Goal: Task Accomplishment & Management: Use online tool/utility

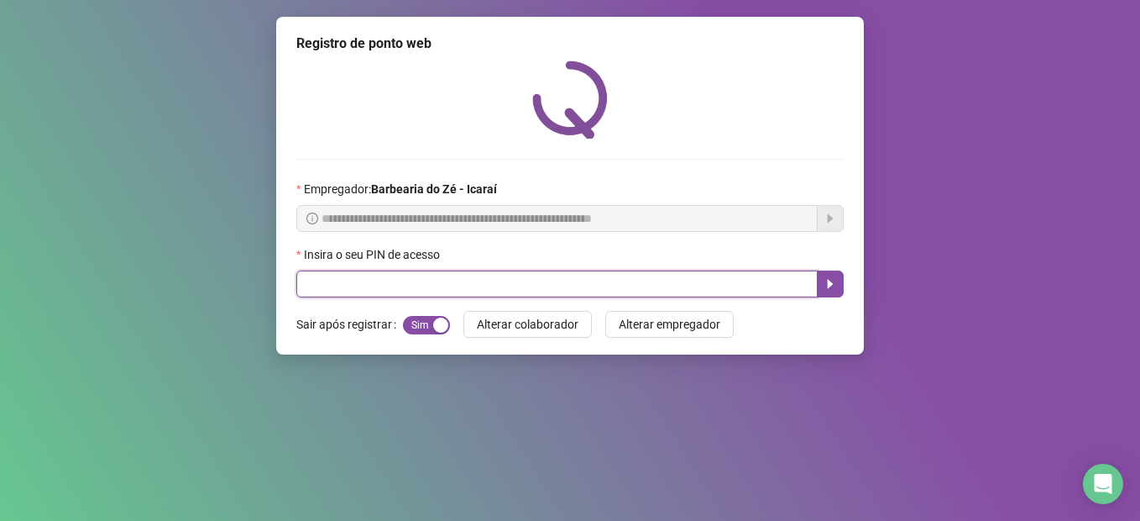
click at [499, 278] on input "text" at bounding box center [556, 283] width 521 height 27
type input "****"
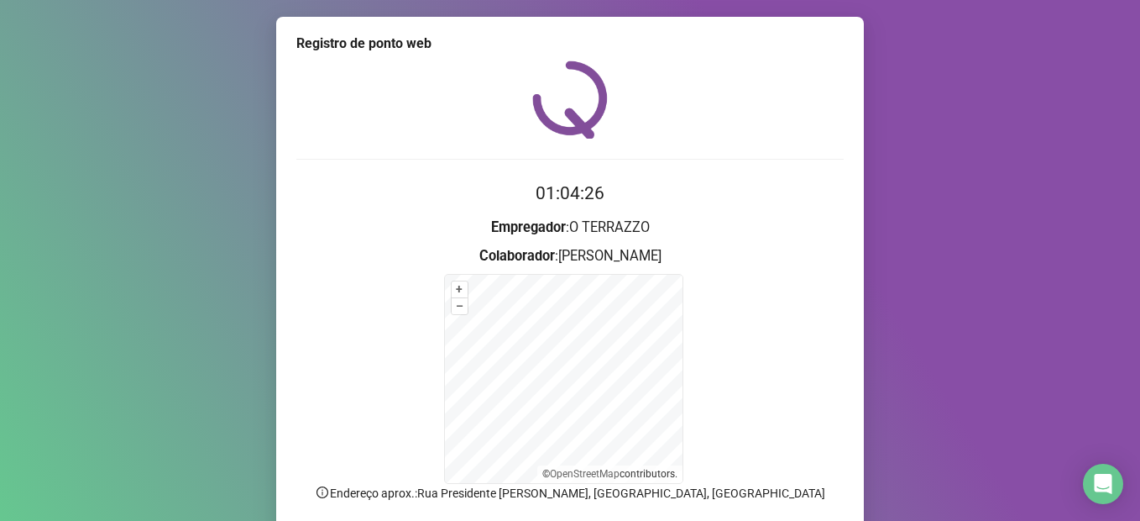
scroll to position [130, 0]
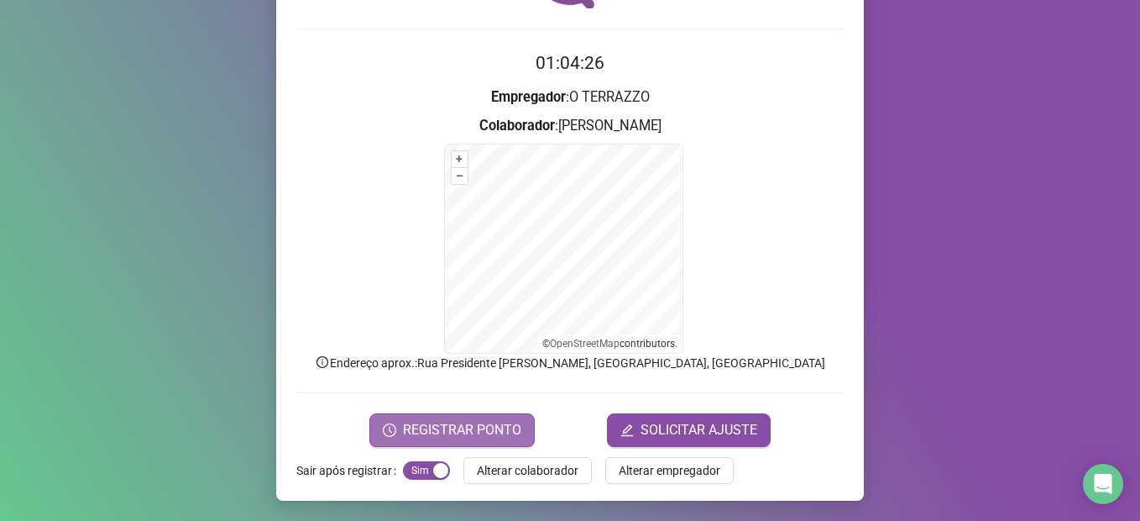
click at [496, 436] on span "REGISTRAR PONTO" at bounding box center [462, 430] width 118 height 20
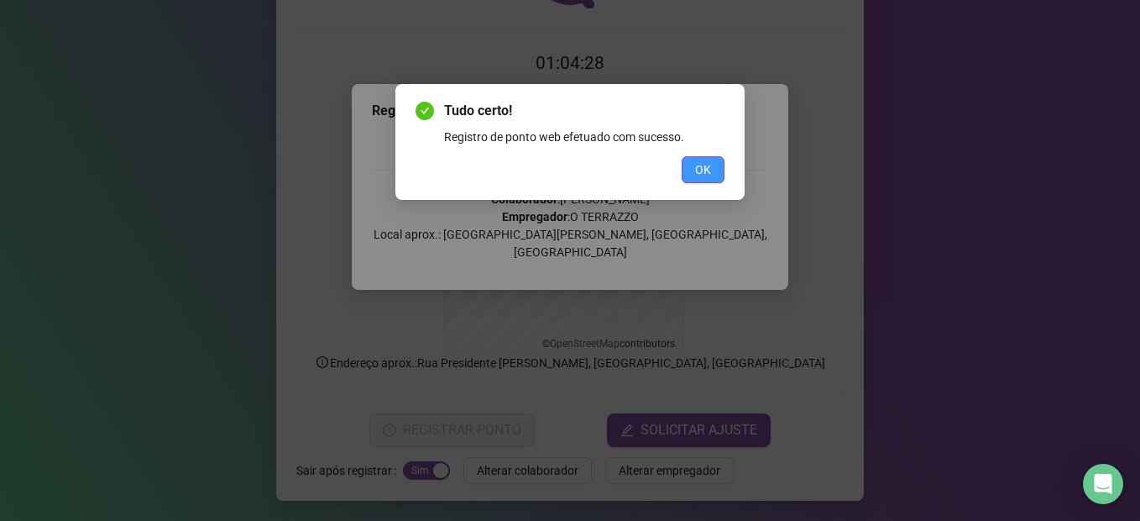
click at [688, 175] on button "OK" at bounding box center [703, 169] width 43 height 27
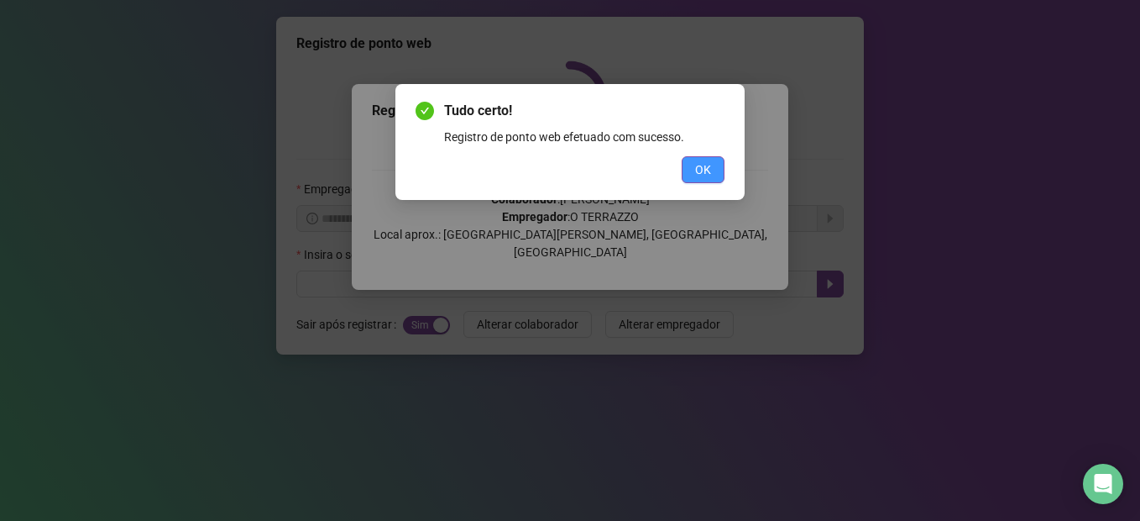
scroll to position [0, 0]
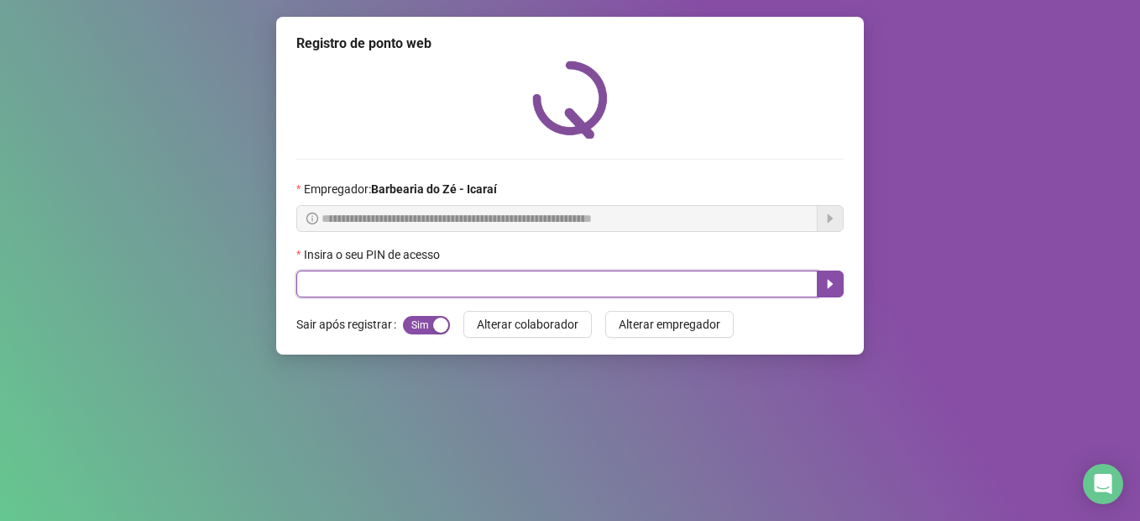
click at [681, 294] on input "text" at bounding box center [556, 283] width 521 height 27
type input "*****"
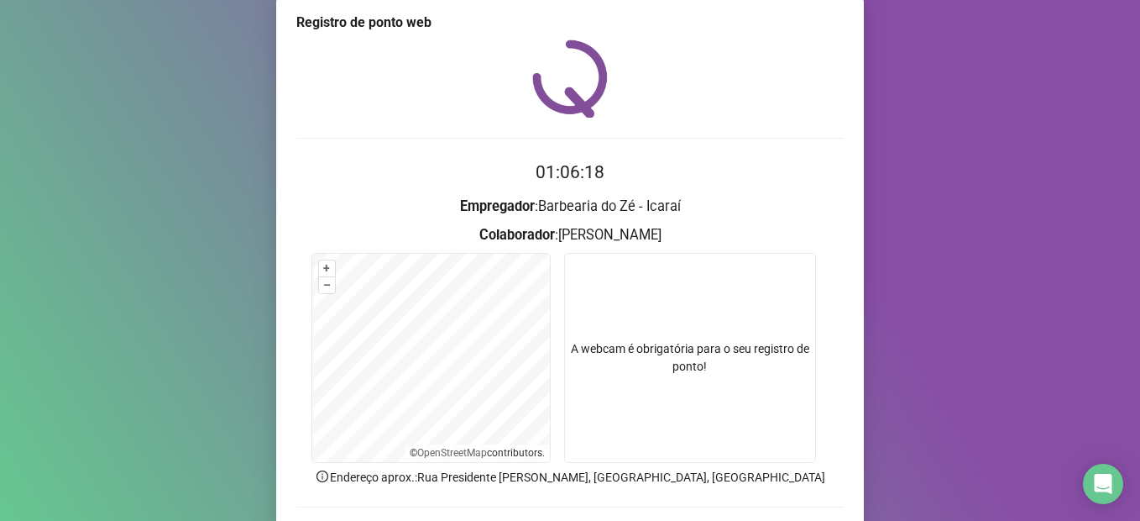
scroll to position [112, 0]
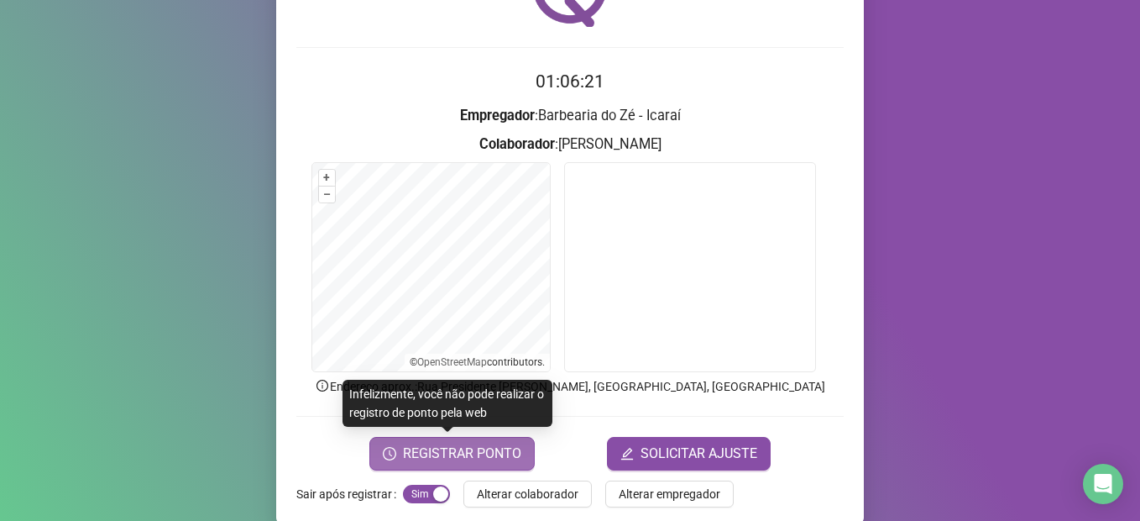
click at [479, 456] on span "REGISTRAR PONTO" at bounding box center [462, 453] width 118 height 20
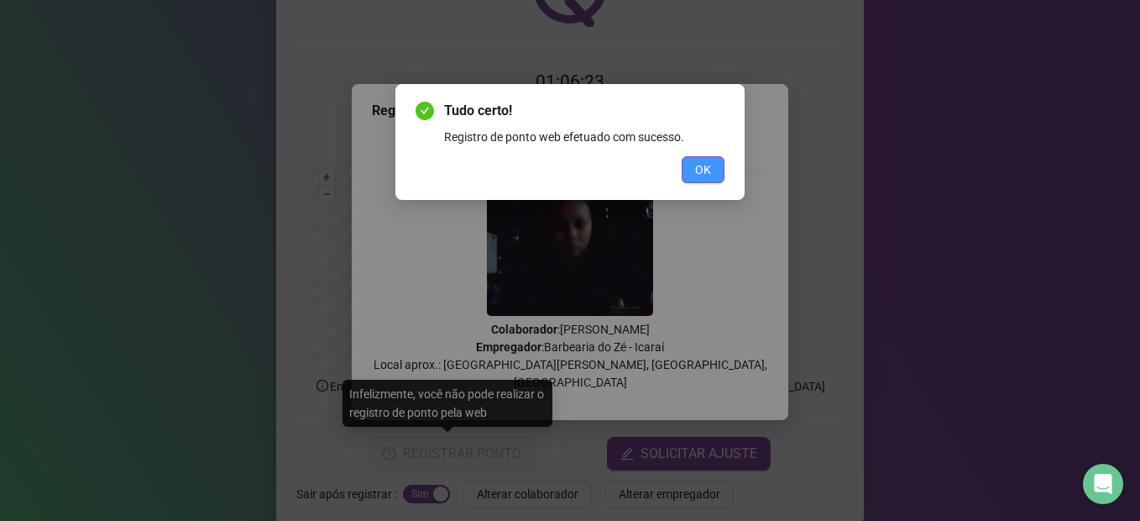
click at [701, 167] on span "OK" at bounding box center [703, 169] width 16 height 18
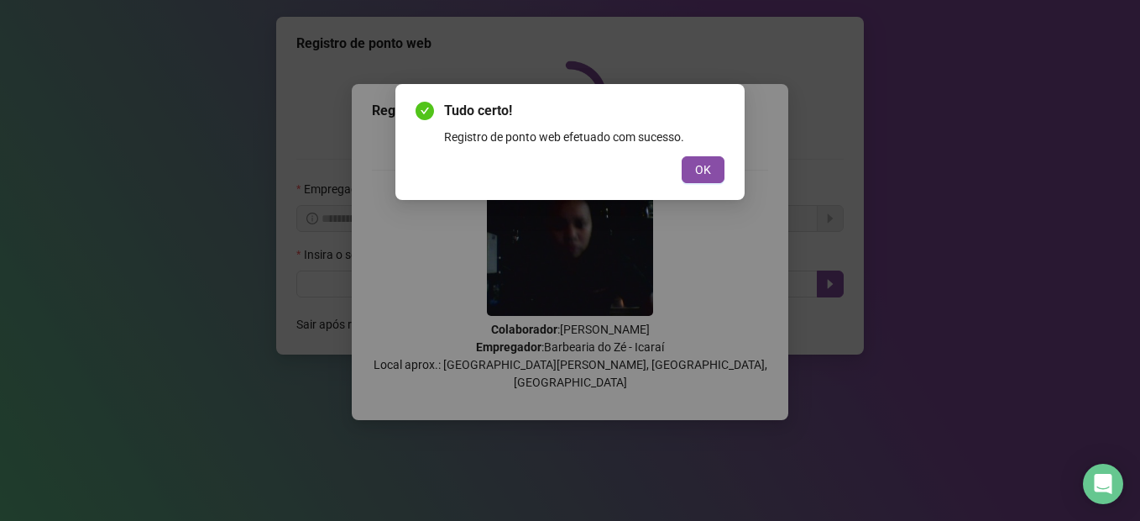
scroll to position [0, 0]
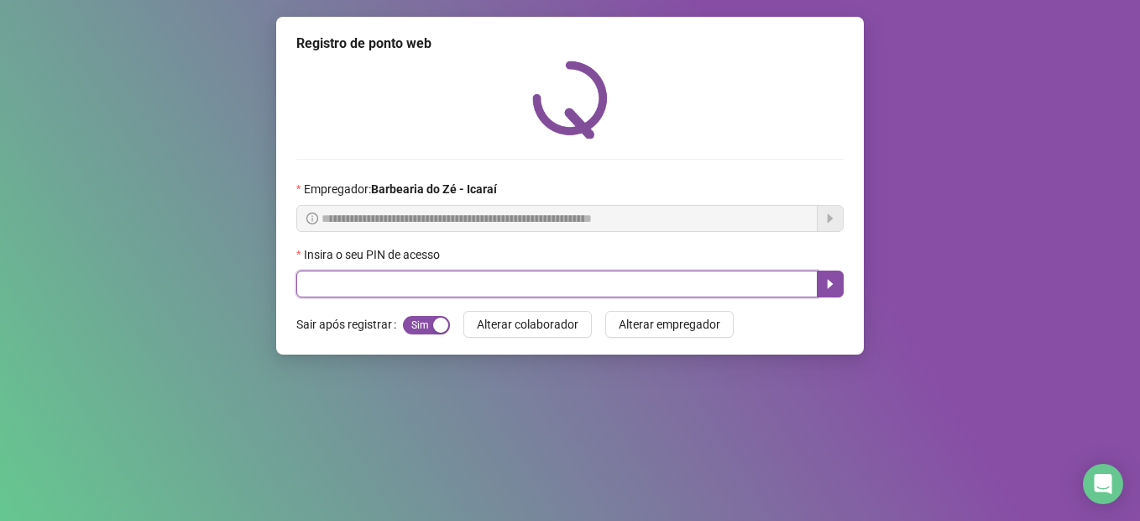
click at [449, 277] on input "text" at bounding box center [556, 283] width 521 height 27
type input "****"
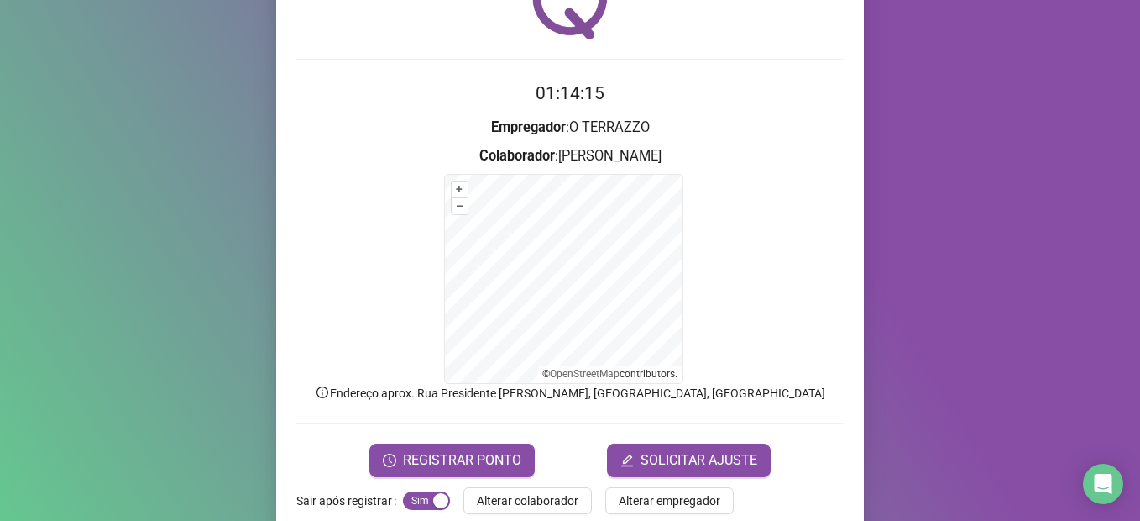
scroll to position [101, 0]
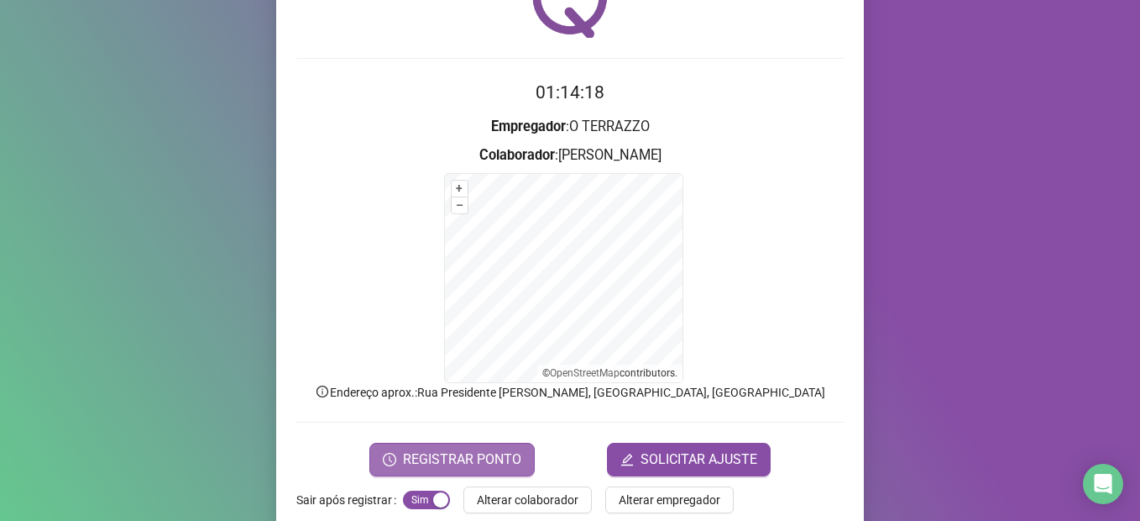
click at [458, 457] on span "REGISTRAR PONTO" at bounding box center [462, 459] width 118 height 20
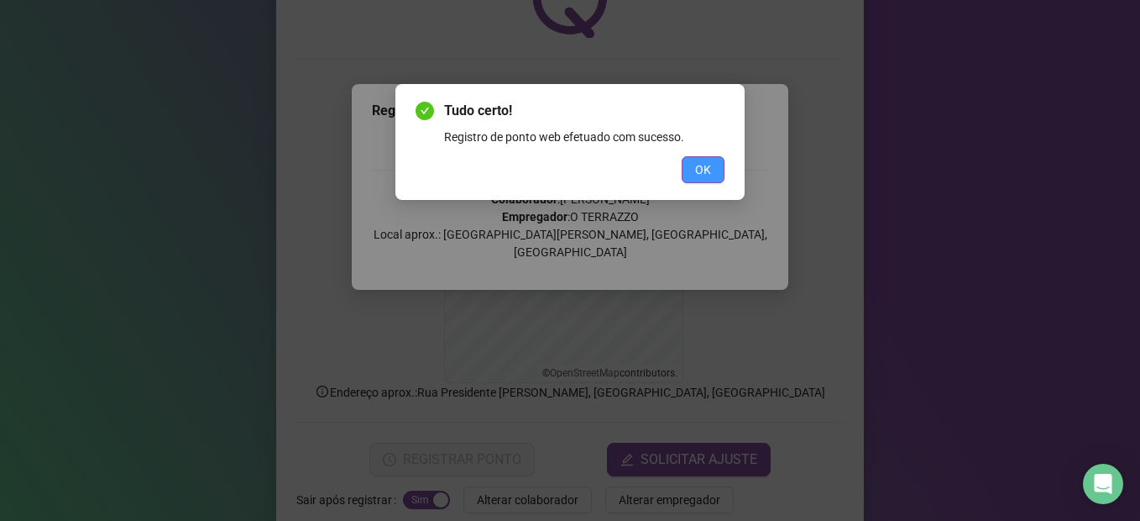
click at [713, 162] on button "OK" at bounding box center [703, 169] width 43 height 27
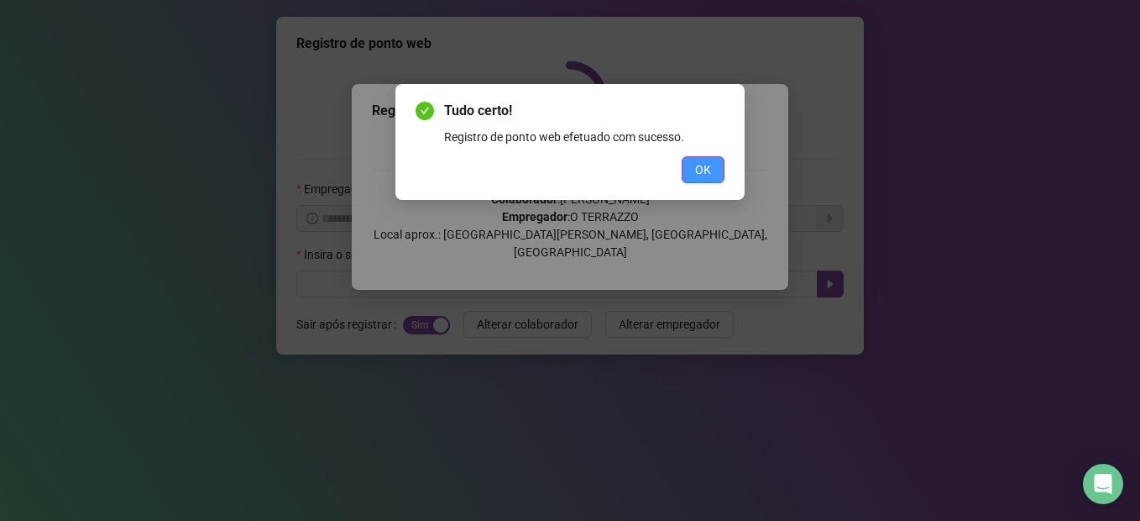
scroll to position [0, 0]
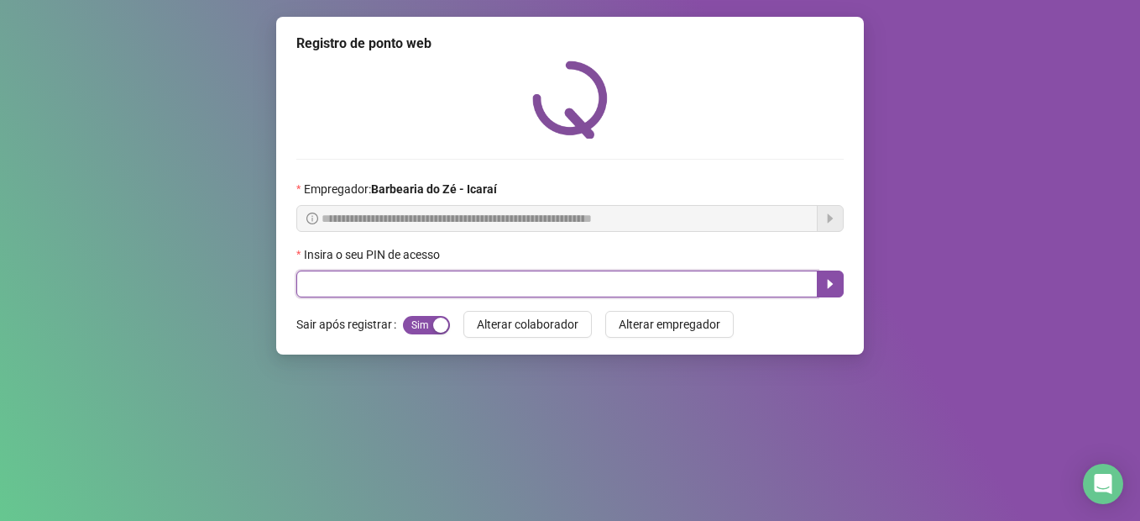
click at [355, 290] on input "text" at bounding box center [556, 283] width 521 height 27
type input "****"
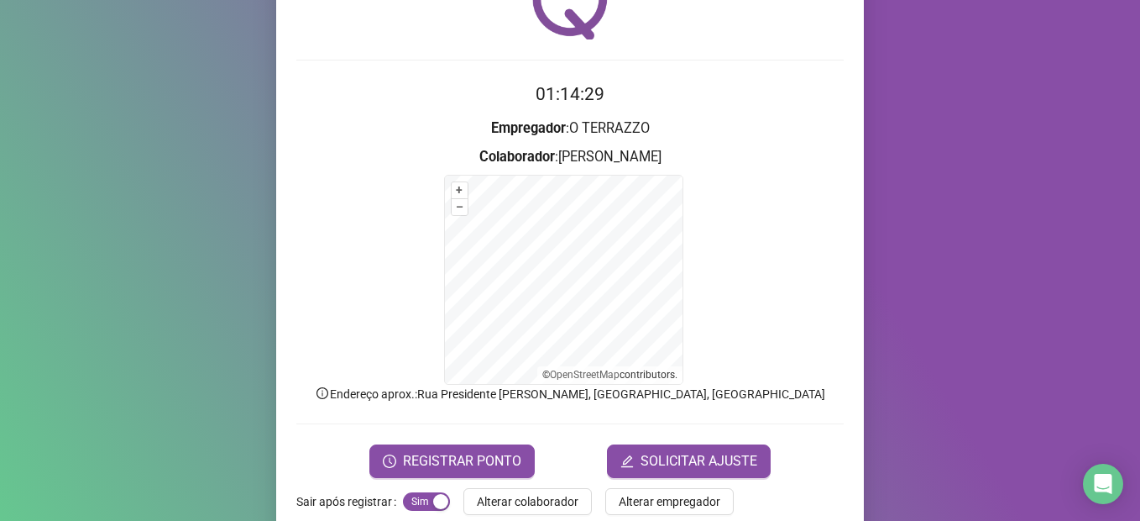
scroll to position [101, 0]
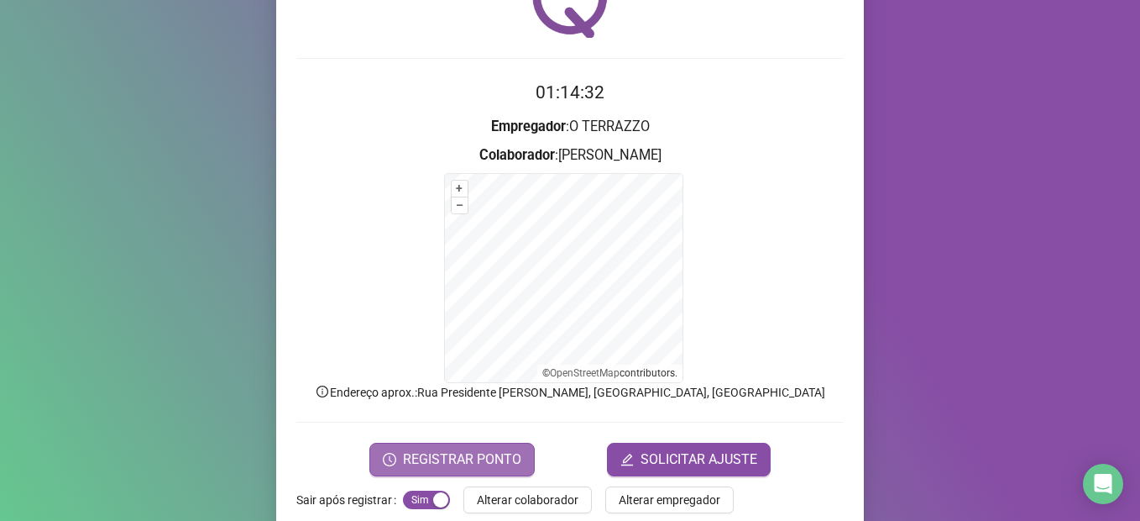
click at [438, 458] on span "REGISTRAR PONTO" at bounding box center [462, 459] width 118 height 20
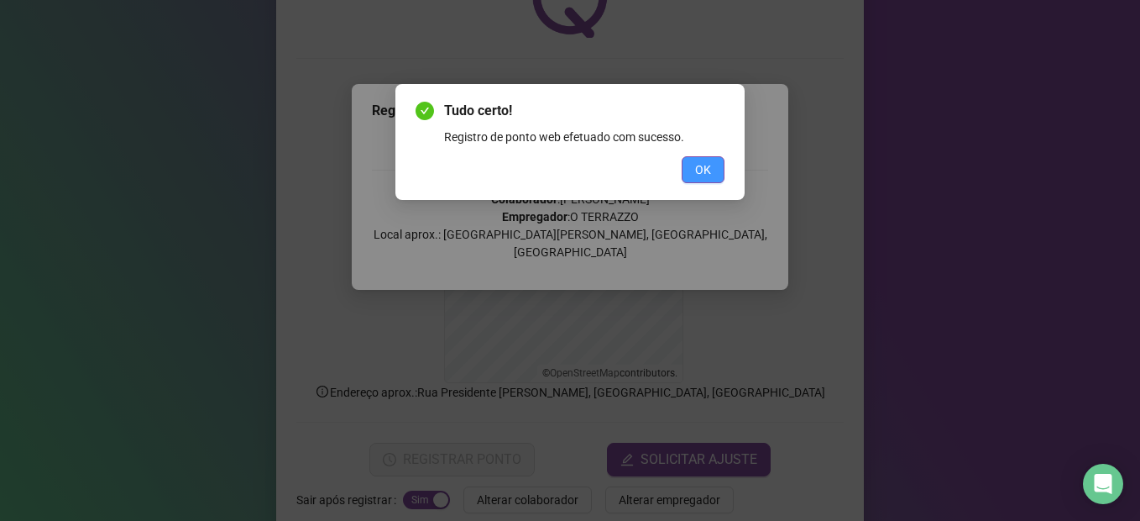
click at [708, 176] on span "OK" at bounding box center [703, 169] width 16 height 18
